Goal: Navigation & Orientation: Find specific page/section

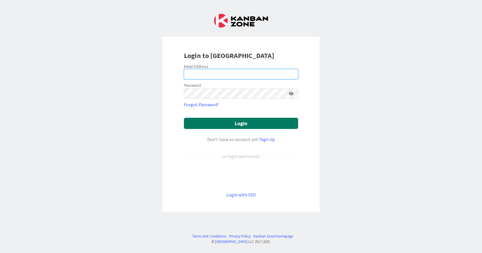
type input "[EMAIL_ADDRESS][DOMAIN_NAME]"
click at [248, 124] on button "Login" at bounding box center [241, 123] width 114 height 11
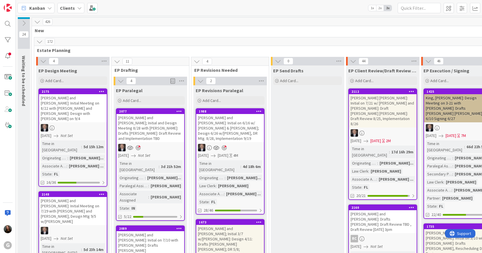
click at [377, 8] on span "2x" at bounding box center [380, 8] width 8 height 6
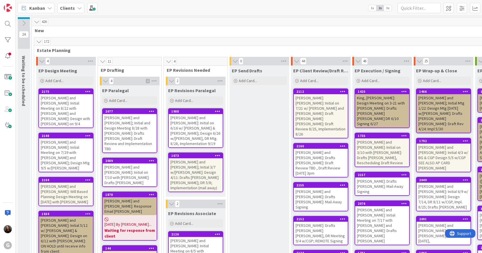
click at [69, 108] on div "[PERSON_NAME] and [PERSON_NAME]: Initial Meeting on 8/22 with [PERSON_NAME] and…" at bounding box center [66, 110] width 54 height 33
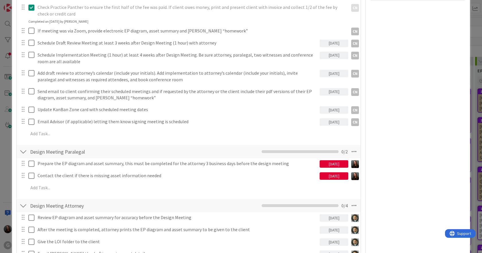
scroll to position [143, 0]
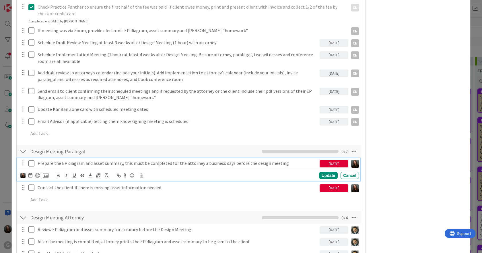
click at [30, 163] on icon at bounding box center [32, 163] width 9 height 7
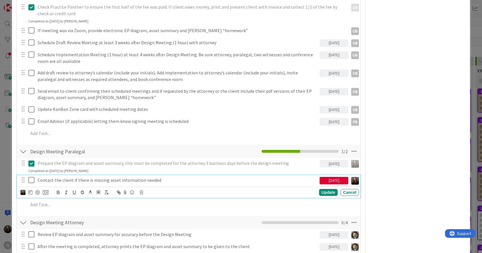
click at [31, 180] on icon at bounding box center [32, 179] width 9 height 7
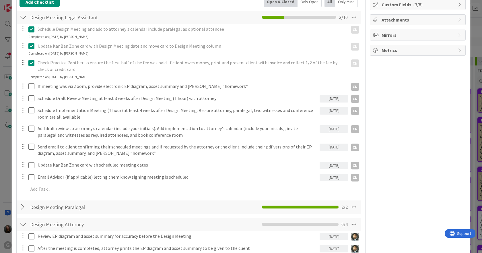
scroll to position [0, 0]
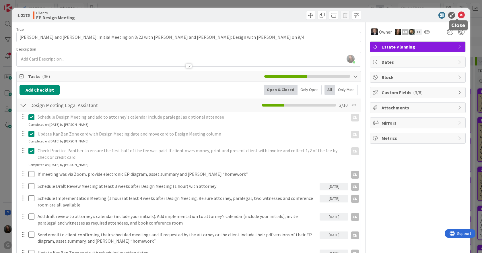
click at [440, 16] on icon at bounding box center [461, 15] width 7 height 7
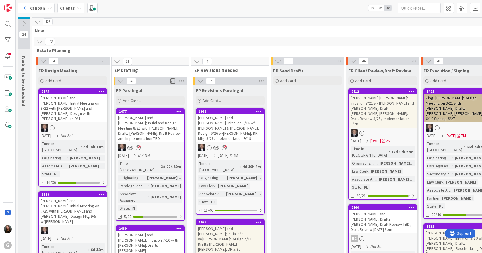
click at [381, 7] on span "2x" at bounding box center [380, 8] width 8 height 6
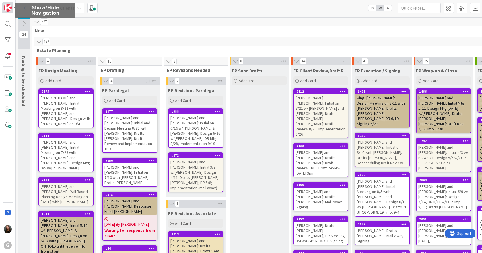
click at [7, 11] on img at bounding box center [8, 8] width 8 height 8
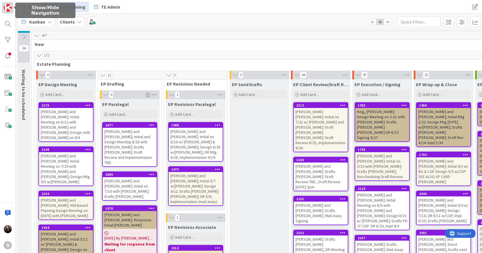
click at [7, 11] on img at bounding box center [8, 8] width 8 height 8
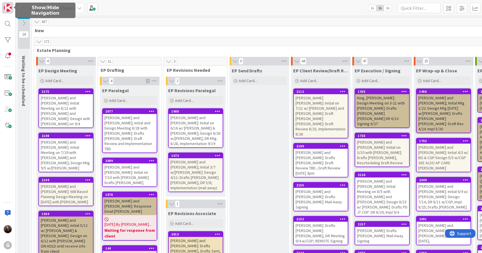
click at [7, 11] on img at bounding box center [8, 8] width 8 height 8
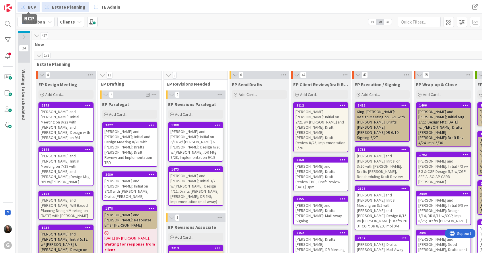
click at [29, 5] on span "BCP" at bounding box center [32, 6] width 9 height 7
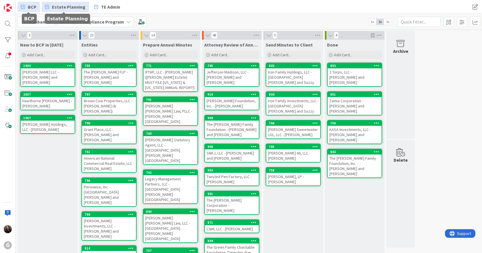
click at [71, 9] on span "Estate Planning" at bounding box center [69, 6] width 34 height 7
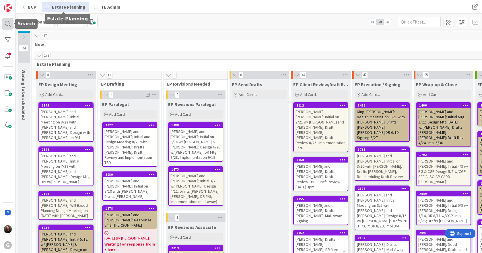
click at [7, 24] on div at bounding box center [7, 23] width 11 height 11
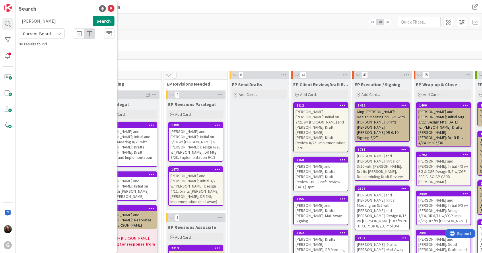
type input "[PERSON_NAME]"
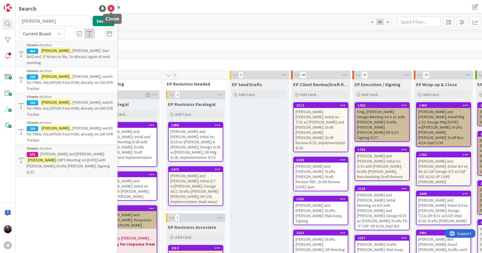
click at [111, 8] on icon at bounding box center [111, 8] width 7 height 7
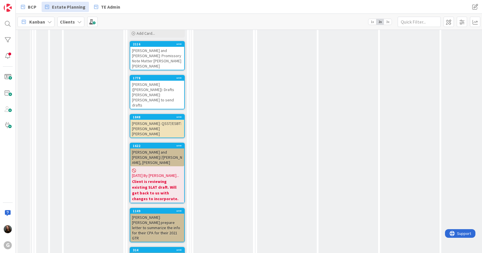
scroll to position [3330, 0]
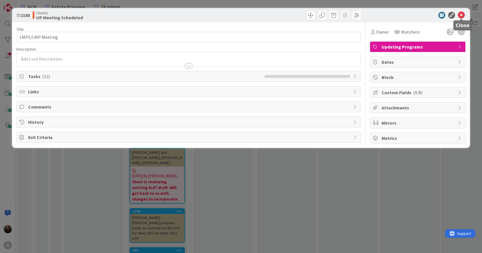
click at [464, 13] on icon at bounding box center [461, 15] width 7 height 7
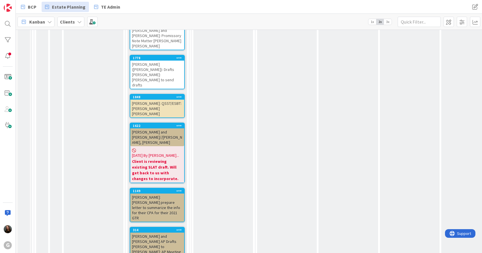
scroll to position [3359, 0]
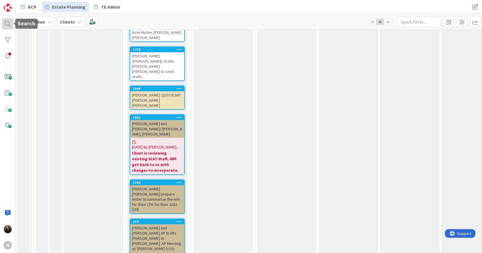
click at [9, 25] on div at bounding box center [7, 23] width 11 height 11
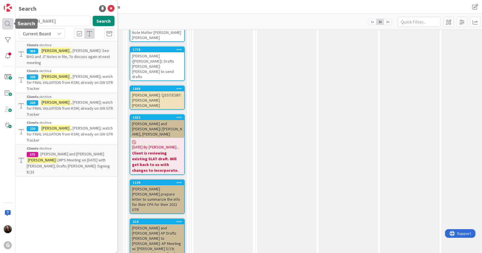
drag, startPoint x: 46, startPoint y: 23, endPoint x: 10, endPoint y: 22, distance: 36.2
click at [10, 22] on div "G Search [PERSON_NAME] Search Current Board Clients › Archive 959 [PERSON_NAME]…" at bounding box center [8, 126] width 16 height 253
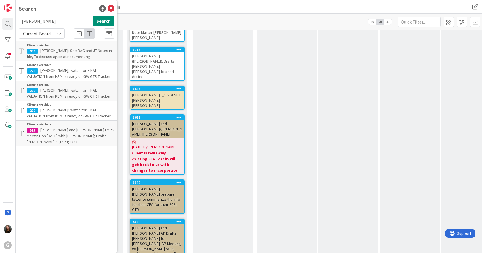
type input "[PERSON_NAME]"
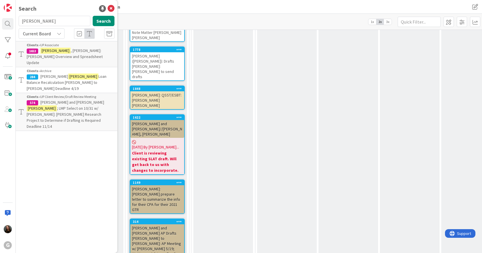
click at [67, 49] on span ", [PERSON_NAME]: [PERSON_NAME] Overview and Spreadsheet Update" at bounding box center [65, 56] width 76 height 17
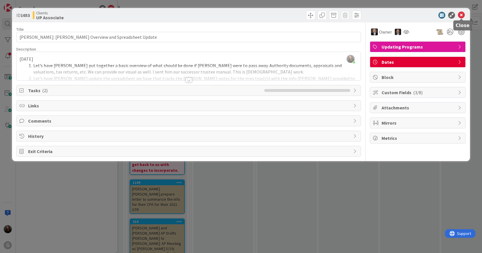
click at [461, 13] on icon at bounding box center [461, 15] width 7 height 7
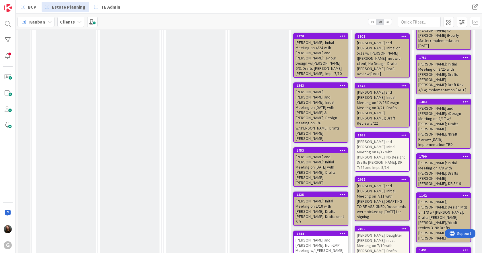
scroll to position [863, 0]
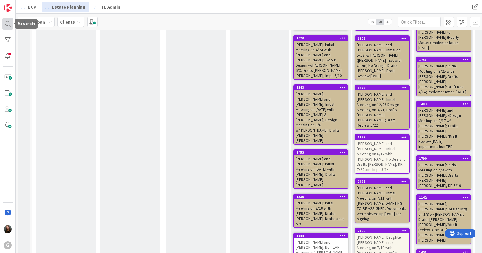
click at [7, 21] on div at bounding box center [7, 23] width 11 height 11
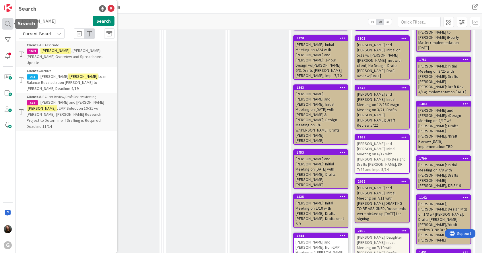
drag, startPoint x: 50, startPoint y: 21, endPoint x: 13, endPoint y: 21, distance: 36.7
click at [13, 21] on div "G Search [PERSON_NAME] Search Current Board Clients › UP Associate 1653 [PERSON…" at bounding box center [8, 126] width 16 height 253
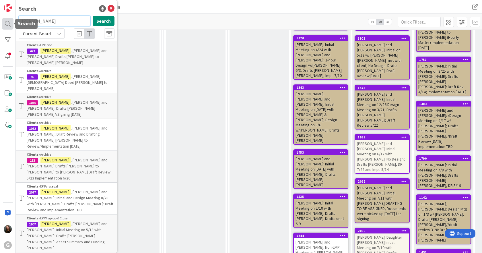
drag, startPoint x: 56, startPoint y: 22, endPoint x: 10, endPoint y: 20, distance: 46.0
click at [10, 20] on div "G Search [PERSON_NAME] Search Current Board Clients › EP Done 473 [PERSON_NAME]…" at bounding box center [8, 126] width 16 height 253
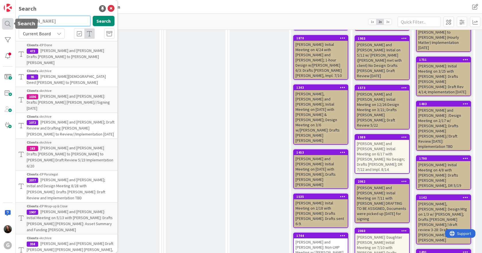
type input "[PERSON_NAME]"
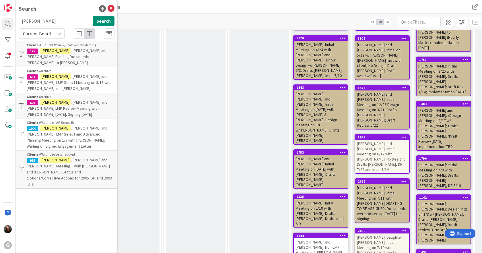
click at [42, 157] on p "[PERSON_NAME] and [PERSON_NAME]: Meeting T with [PERSON_NAME] and [PERSON_NAME]…" at bounding box center [71, 172] width 88 height 30
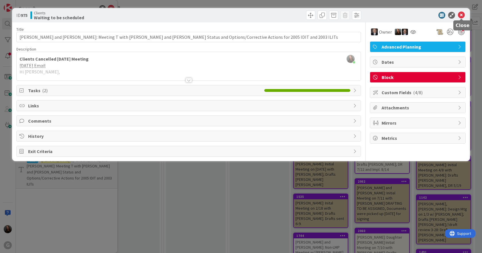
click at [462, 13] on icon at bounding box center [461, 15] width 7 height 7
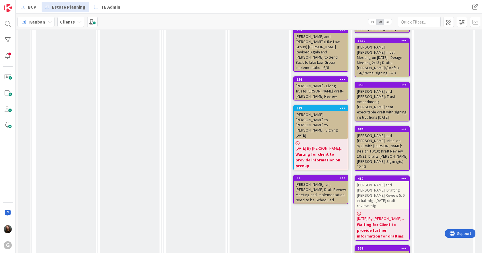
scroll to position [1694, 0]
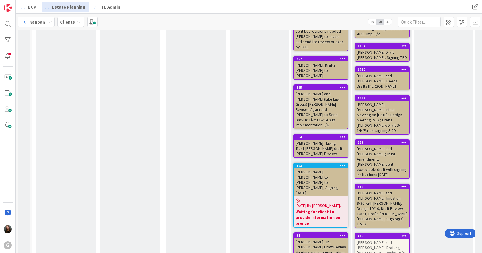
scroll to position [1751, 0]
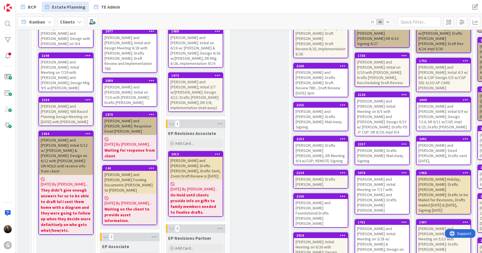
scroll to position [0, 0]
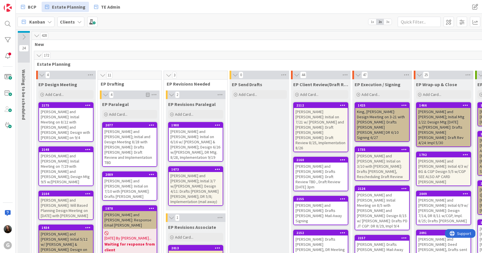
click at [26, 38] on icon at bounding box center [24, 37] width 6 height 6
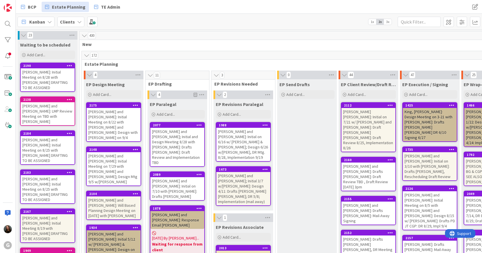
click at [22, 35] on icon at bounding box center [23, 35] width 6 height 6
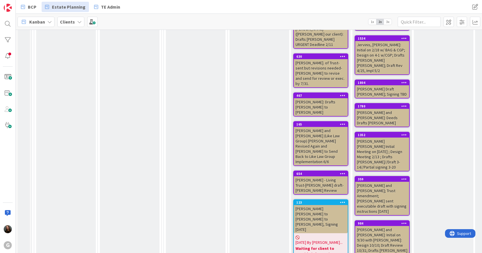
scroll to position [1750, 0]
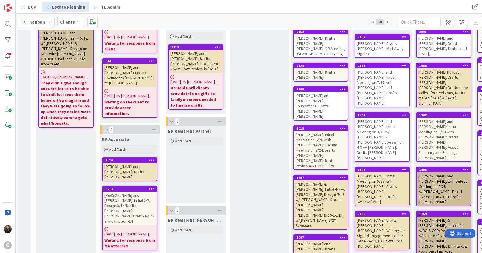
scroll to position [0, 0]
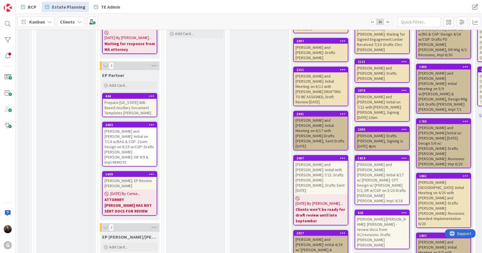
drag, startPoint x: 61, startPoint y: 128, endPoint x: 58, endPoint y: 131, distance: 4.5
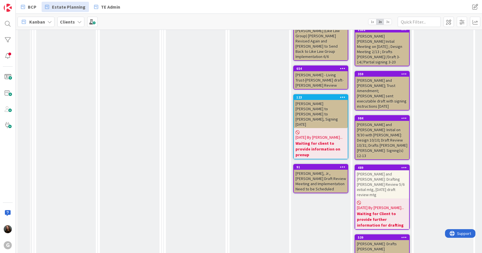
scroll to position [1755, 0]
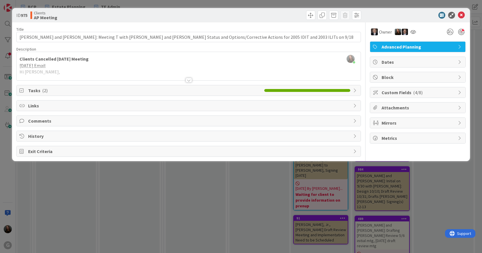
click at [189, 80] on div at bounding box center [189, 80] width 6 height 5
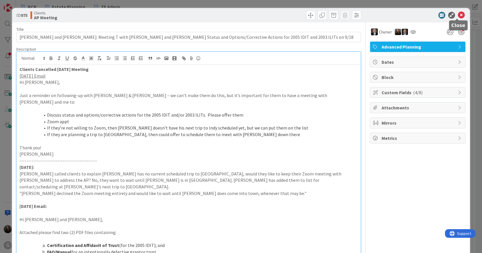
click at [458, 16] on icon at bounding box center [461, 15] width 7 height 7
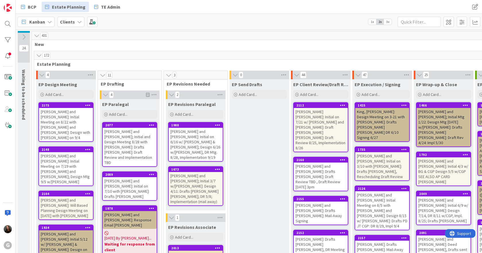
click at [49, 152] on div "[PERSON_NAME] and [PERSON_NAME]: Initial Meeting on 7/29 with [PERSON_NAME] and…" at bounding box center [66, 168] width 54 height 33
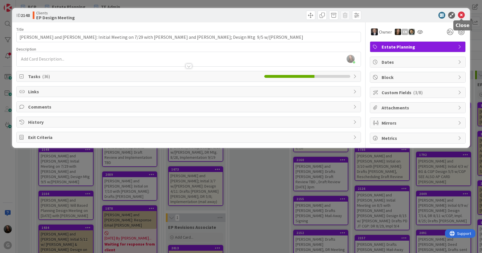
click at [463, 16] on icon at bounding box center [461, 15] width 7 height 7
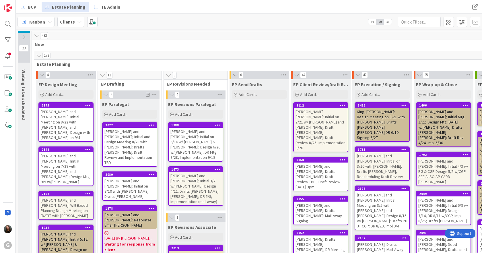
click at [186, 176] on div "[PERSON_NAME] and [PERSON_NAME]; Initial 3/7 w/[PERSON_NAME]: Design 4/11: Draf…" at bounding box center [196, 188] width 54 height 33
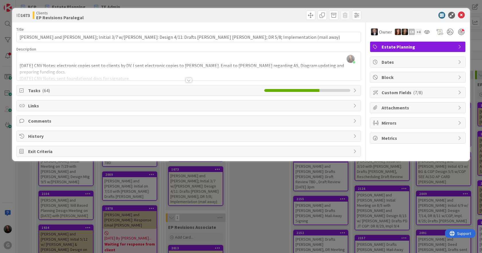
click at [189, 81] on div at bounding box center [189, 80] width 6 height 5
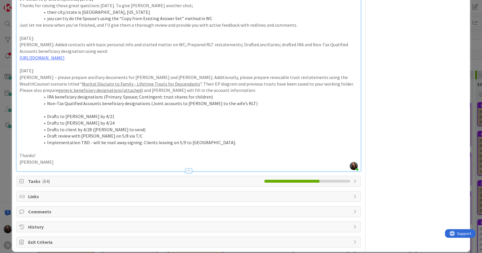
scroll to position [344, 0]
click at [353, 179] on icon at bounding box center [355, 180] width 5 height 5
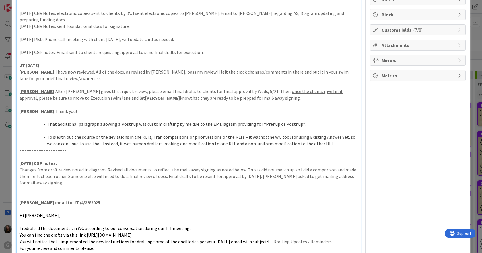
scroll to position [0, 0]
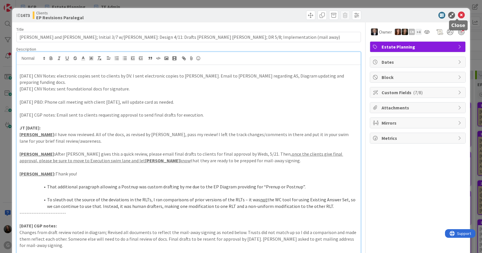
click at [458, 14] on icon at bounding box center [461, 15] width 7 height 7
